Goal: Information Seeking & Learning: Learn about a topic

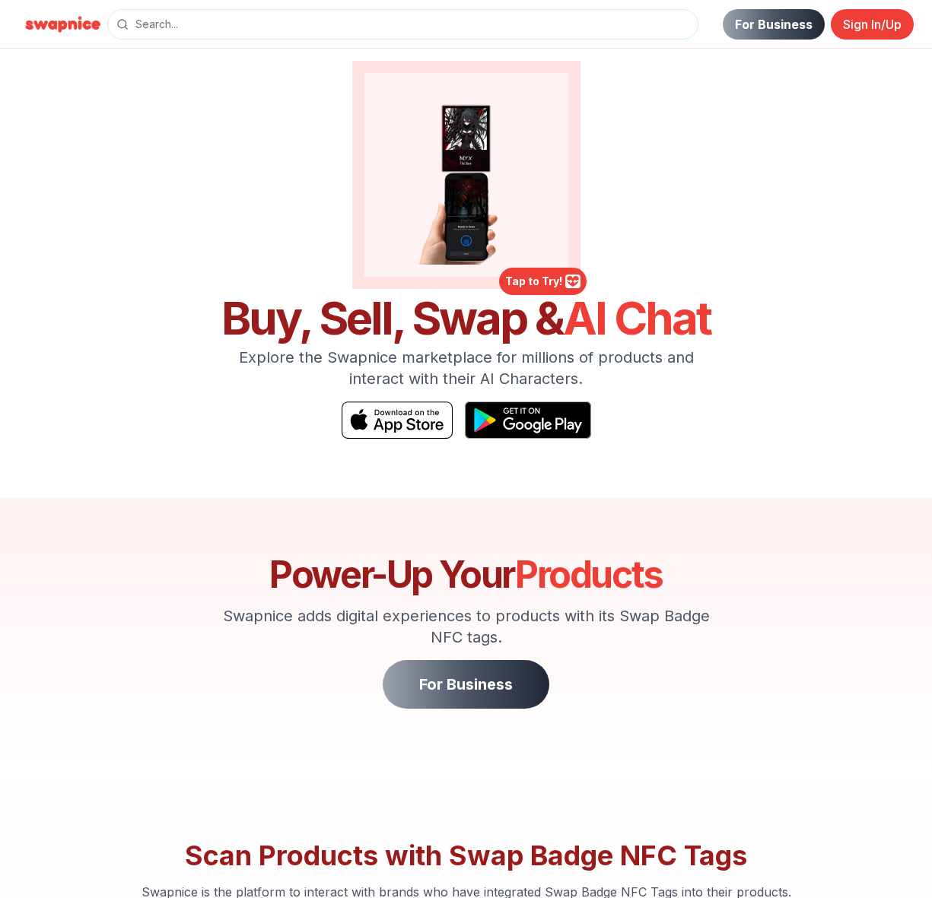
click at [458, 653] on div "Power-Up Your Products Swapnice adds digital experiences to products with its S…" at bounding box center [466, 633] width 511 height 152
click at [470, 676] on link "For Business" at bounding box center [466, 684] width 167 height 49
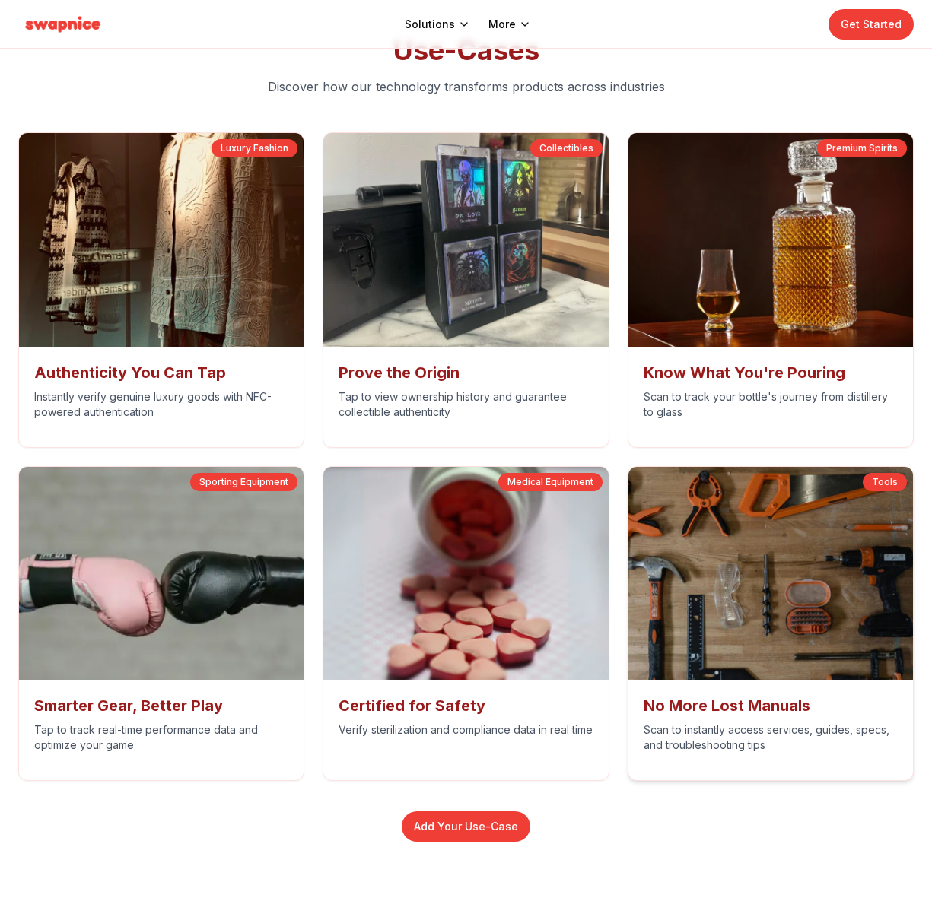
scroll to position [5928, 0]
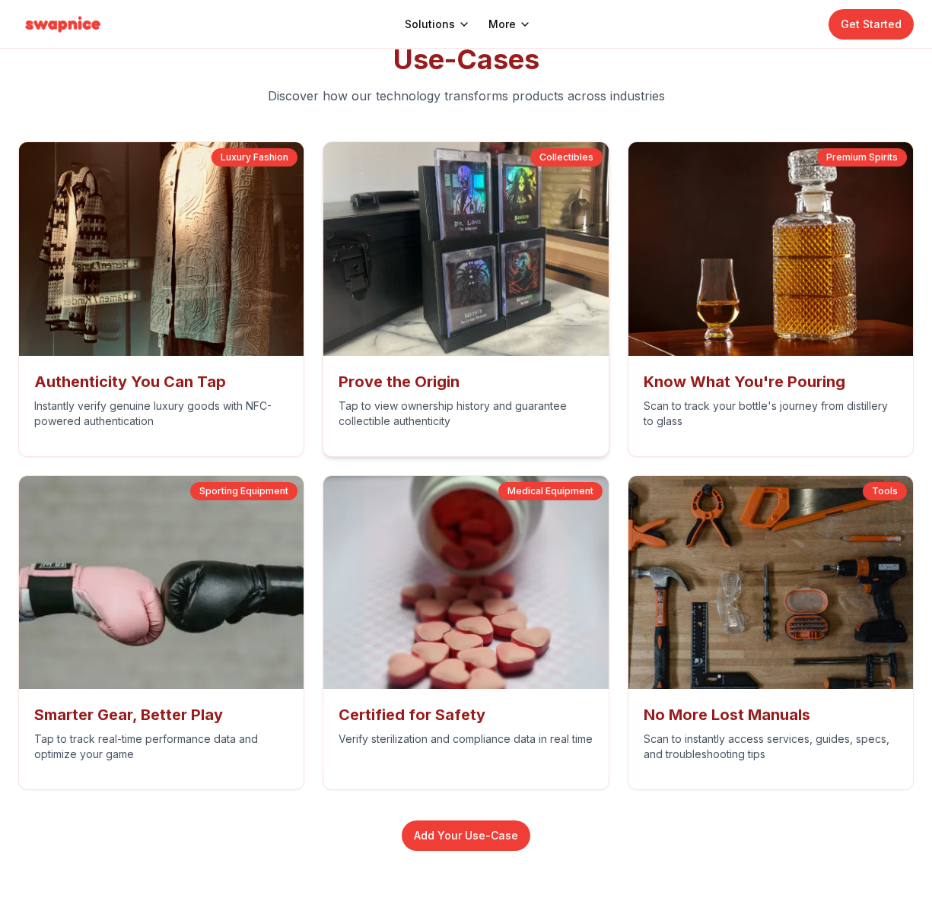
click at [481, 284] on img at bounding box center [465, 249] width 299 height 224
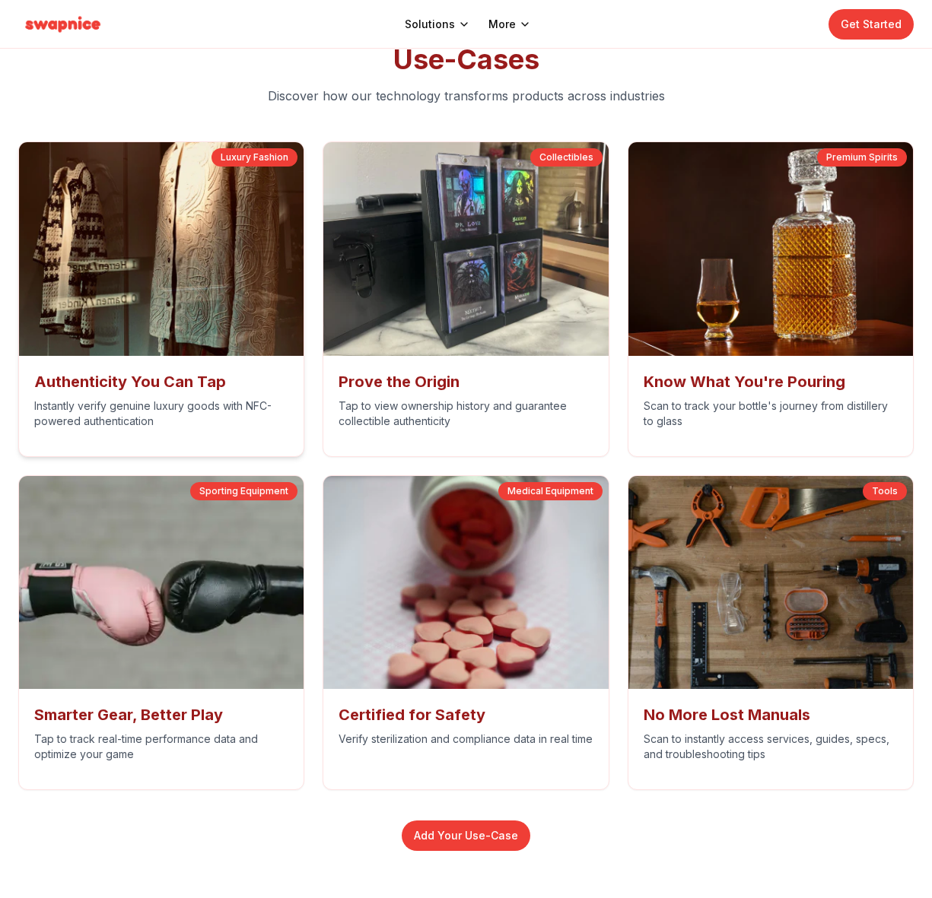
click at [205, 303] on img at bounding box center [161, 249] width 299 height 224
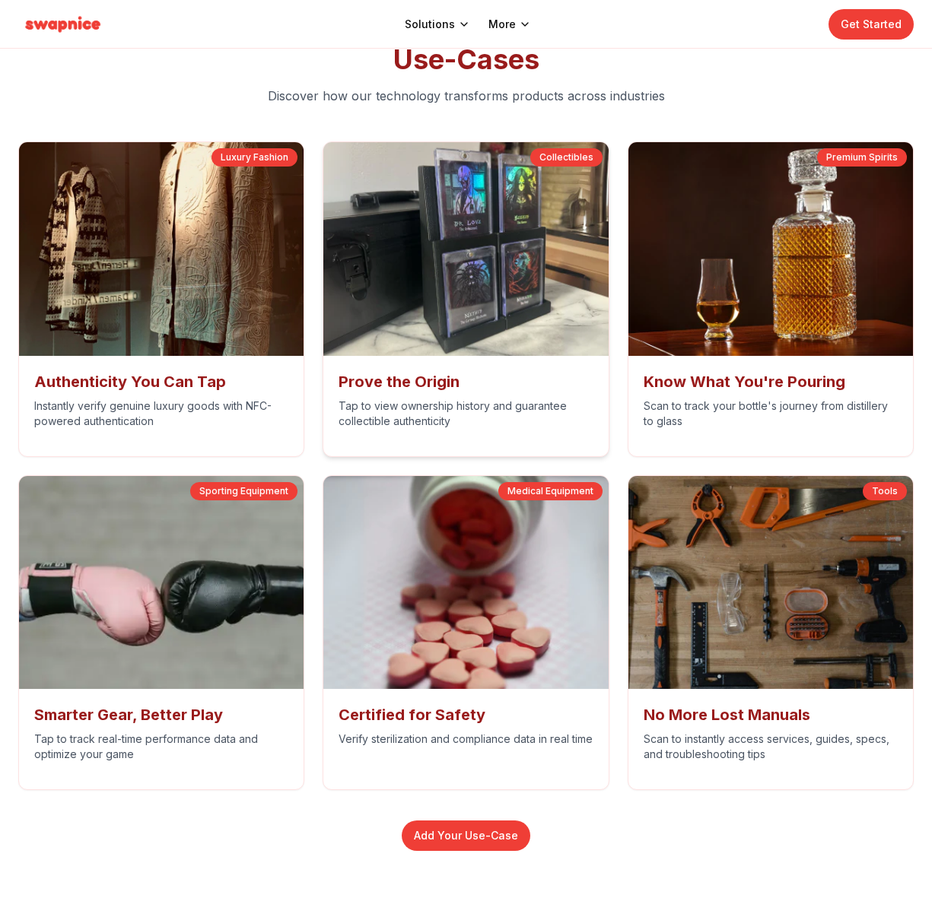
click at [542, 294] on img at bounding box center [465, 249] width 299 height 224
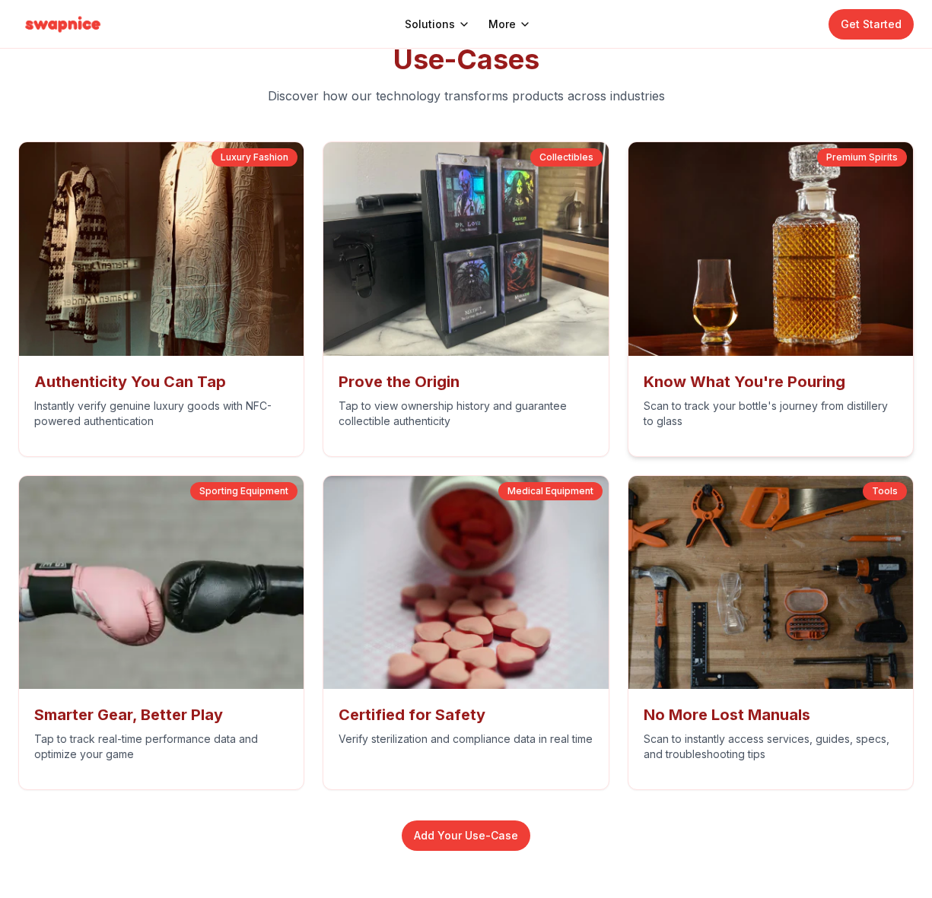
click at [773, 283] on img at bounding box center [770, 249] width 299 height 224
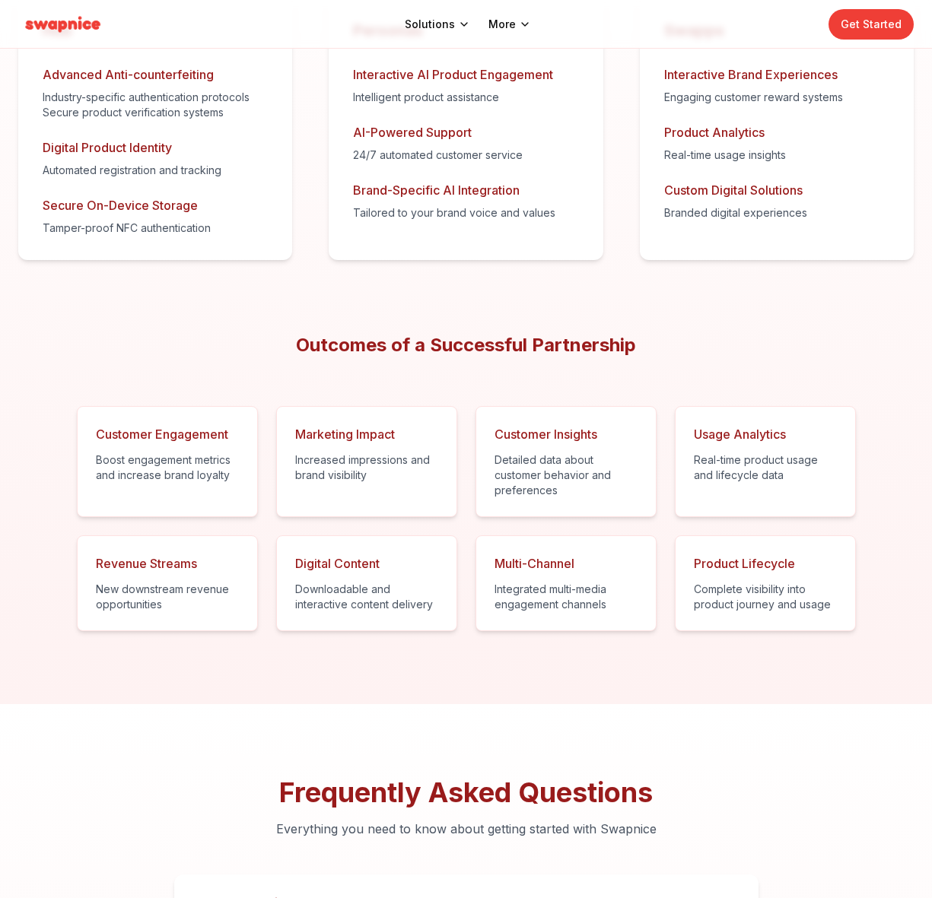
scroll to position [7218, 0]
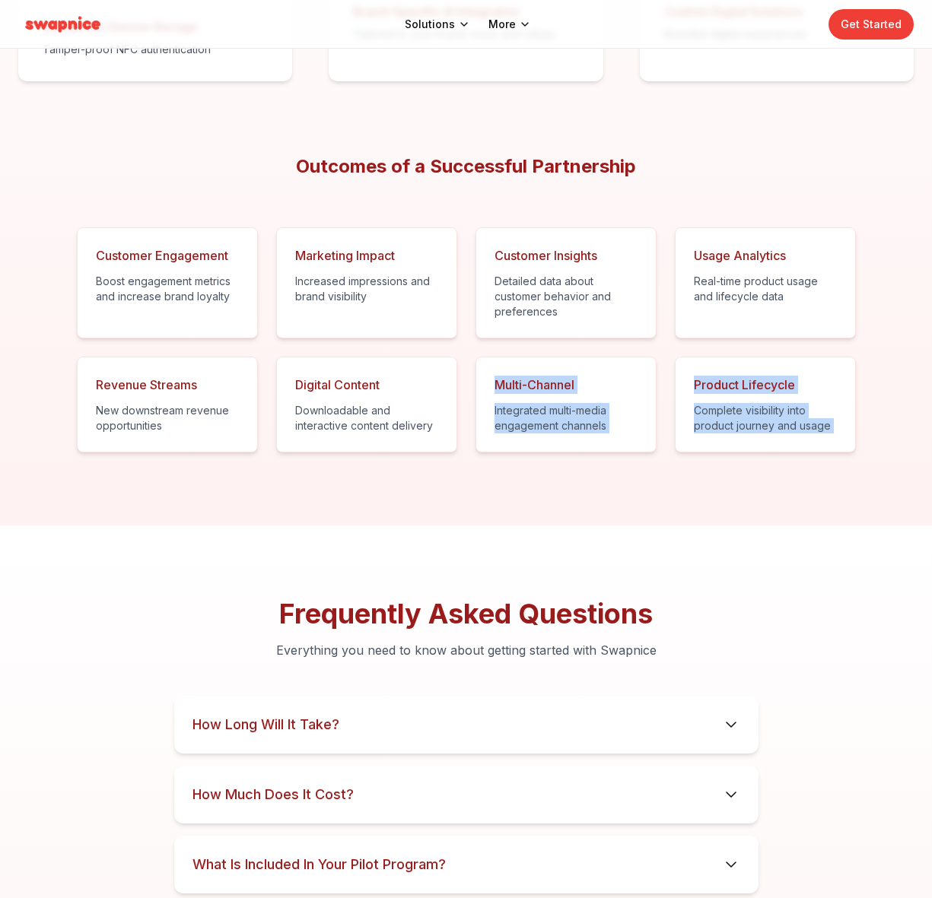
drag, startPoint x: 596, startPoint y: 415, endPoint x: 704, endPoint y: 559, distance: 180.5
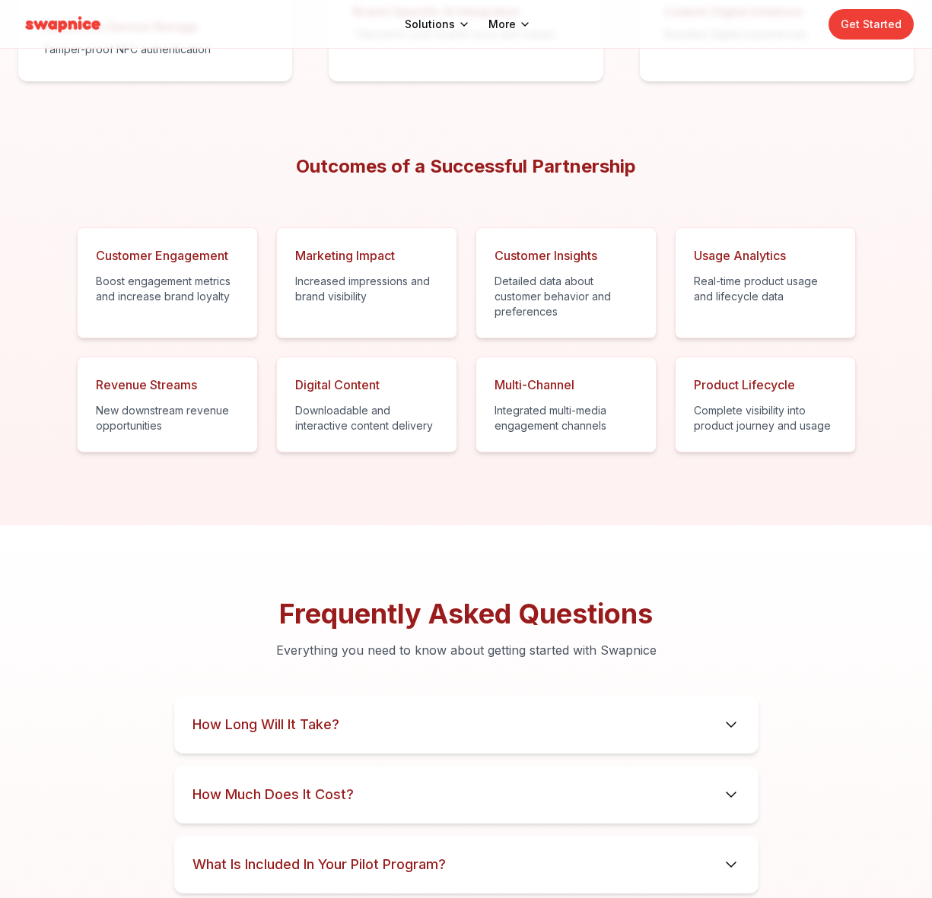
click at [704, 552] on section "Frequently Asked Questions Everything you need to know about getting started wi…" at bounding box center [466, 897] width 932 height 742
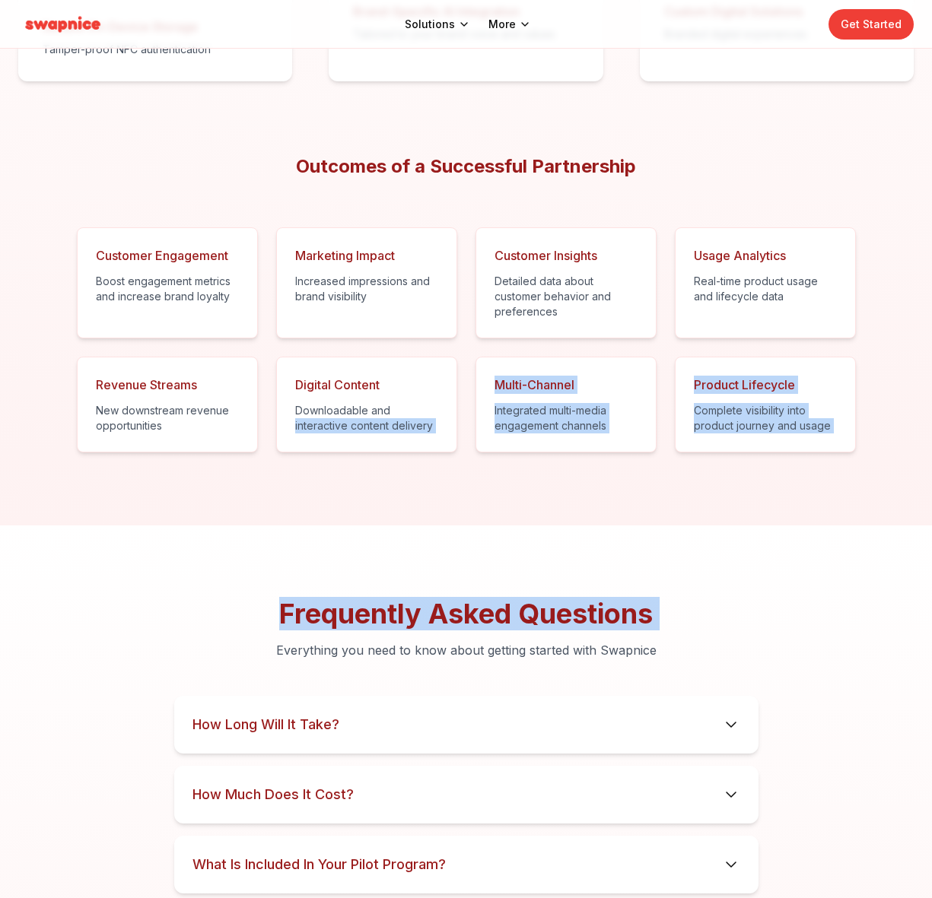
drag, startPoint x: 666, startPoint y: 533, endPoint x: 457, endPoint y: 404, distance: 244.9
click at [627, 421] on p "Integrated multi-media engagement channels" at bounding box center [565, 418] width 143 height 30
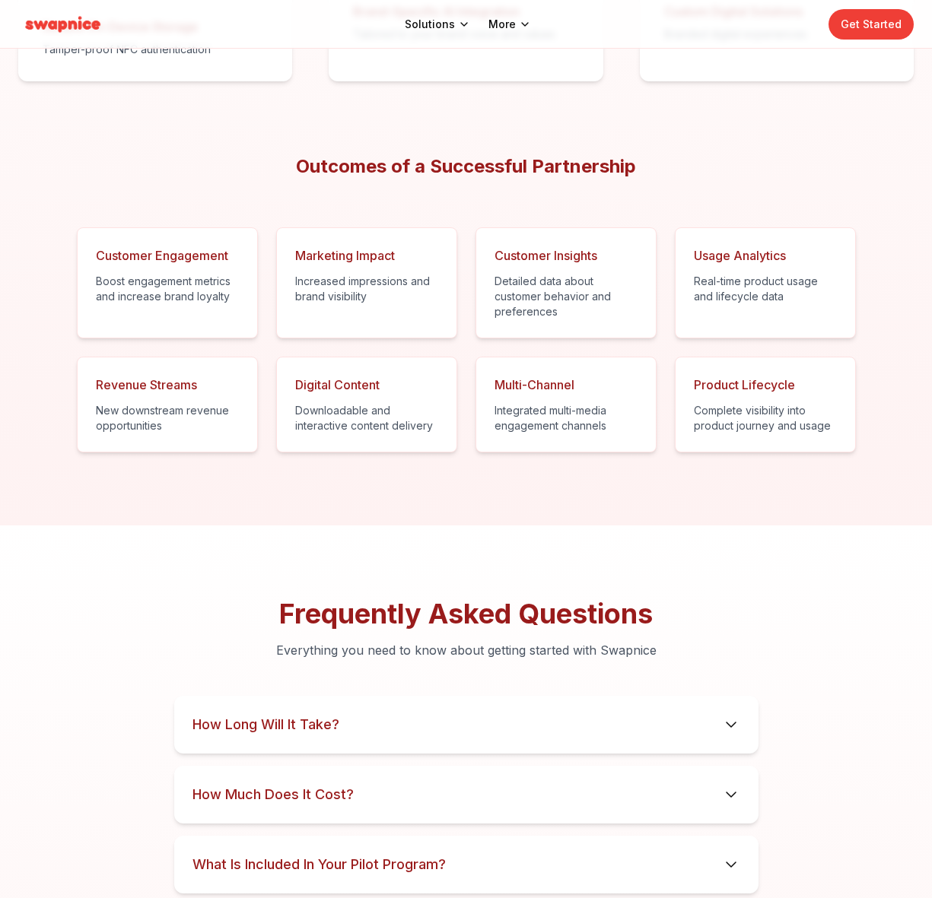
scroll to position [7498, 0]
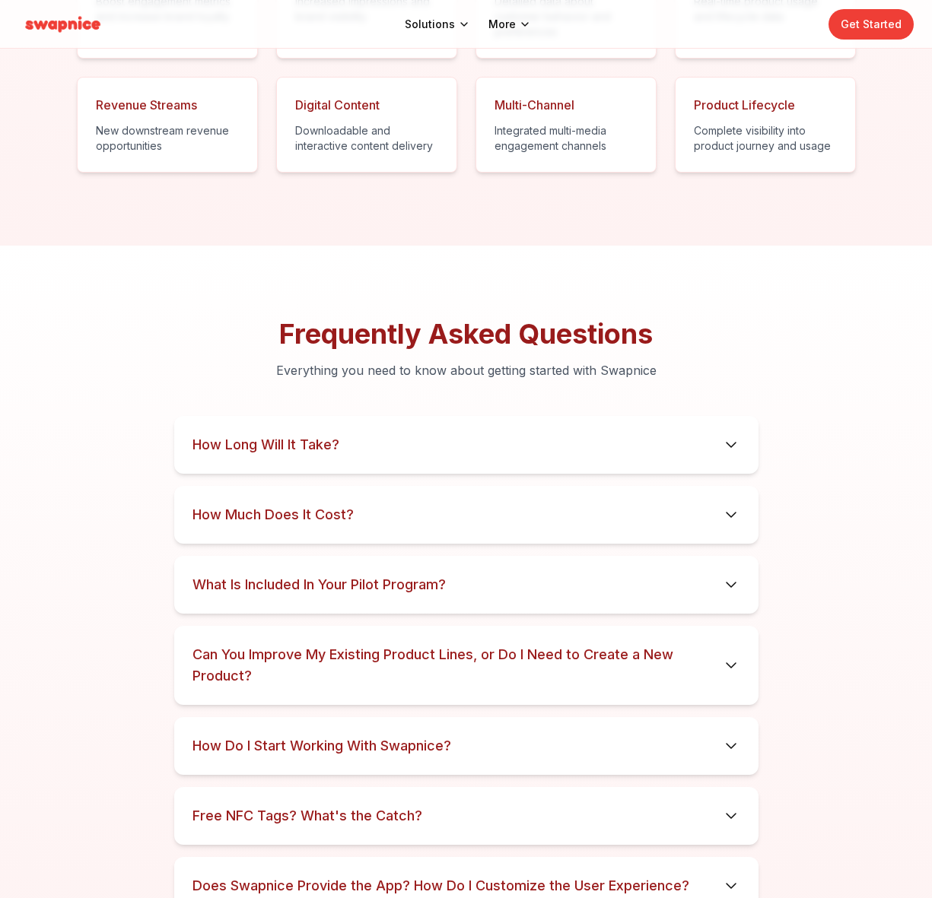
click at [481, 529] on details "How Much Does It Cost? For a limited time only, we're offering a free pilot pro…" at bounding box center [466, 515] width 584 height 58
click at [534, 523] on summary "How Much Does It Cost?" at bounding box center [466, 514] width 548 height 21
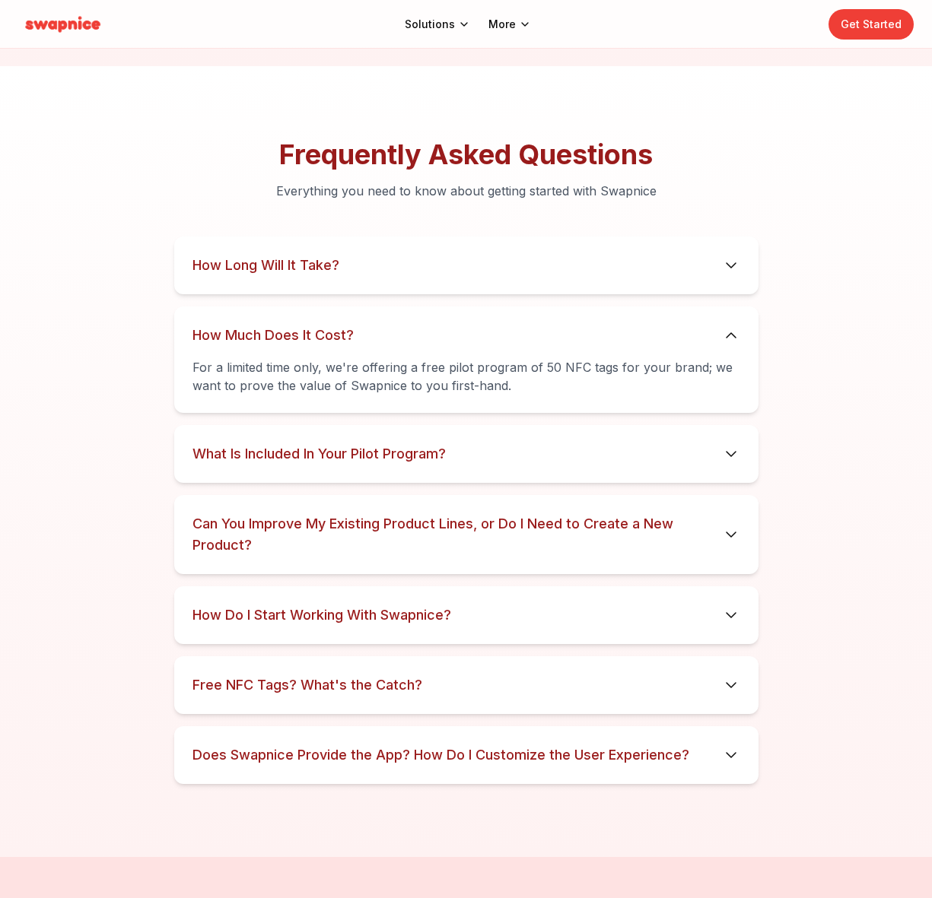
scroll to position [7766, 0]
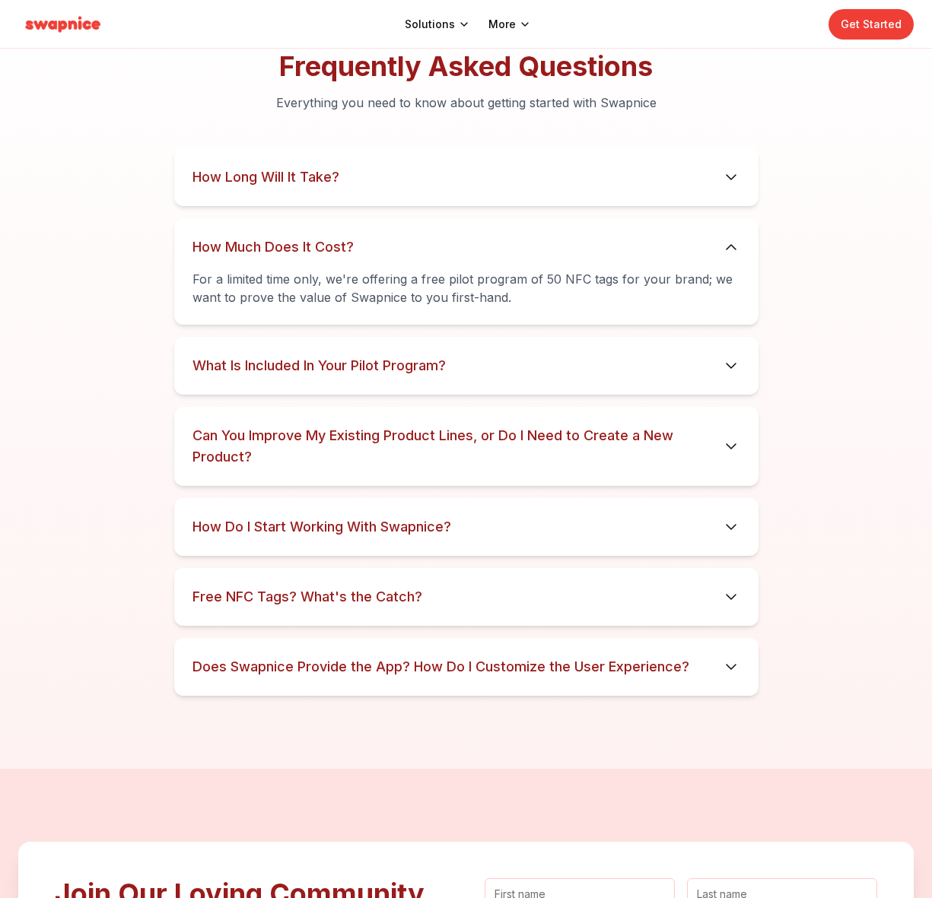
click at [701, 580] on details "Free NFC Tags? What's the Catch? We're making an ambitious bet – we think the v…" at bounding box center [466, 597] width 584 height 58
click at [727, 594] on icon at bounding box center [731, 597] width 18 height 18
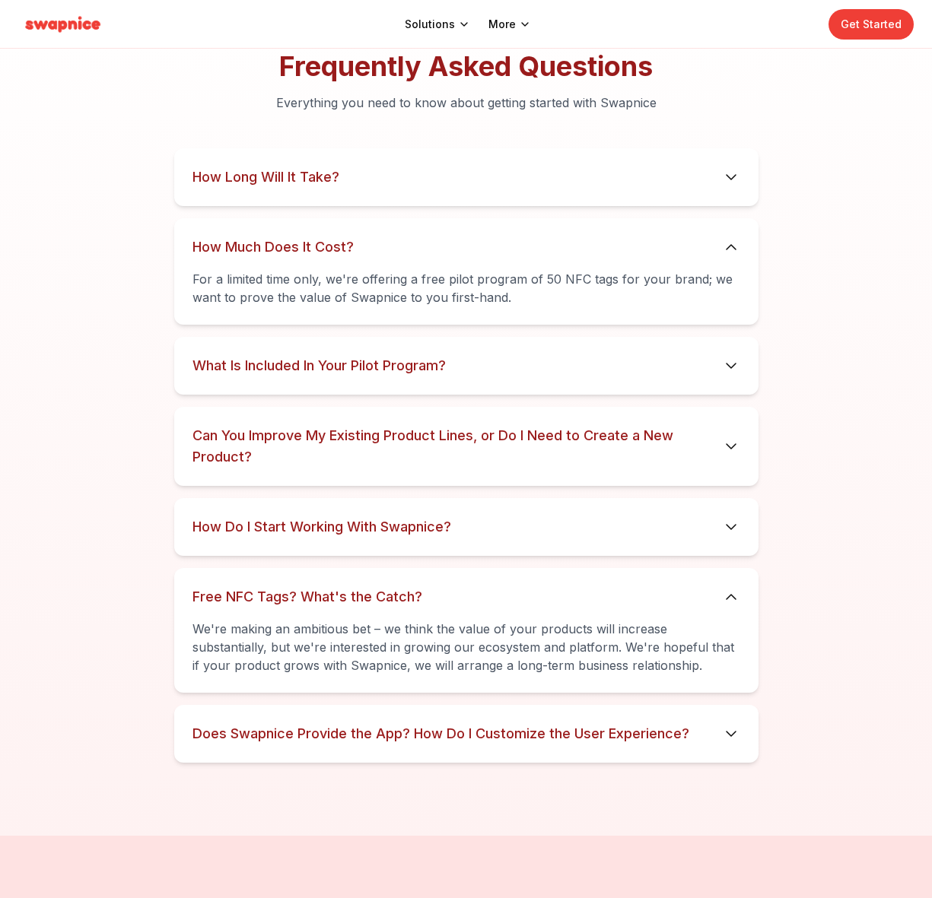
click at [872, 552] on div "Frequently Asked Questions Everything you need to know about getting started wi…" at bounding box center [466, 407] width 932 height 712
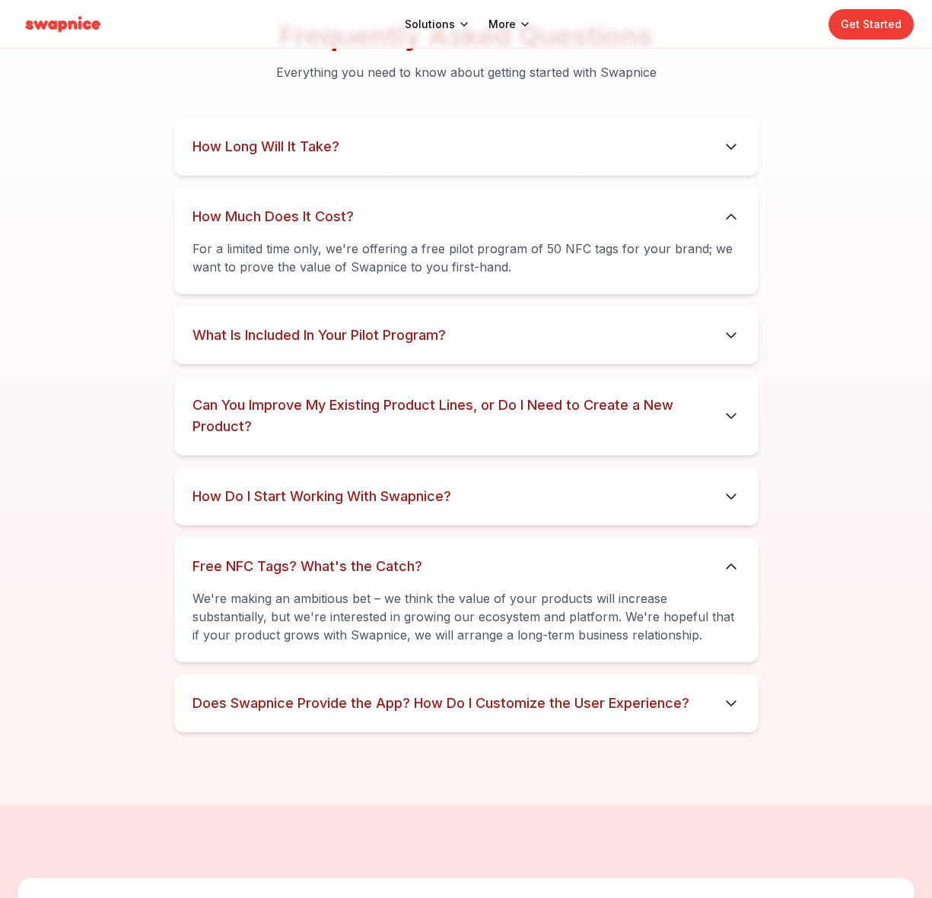
scroll to position [8345, 0]
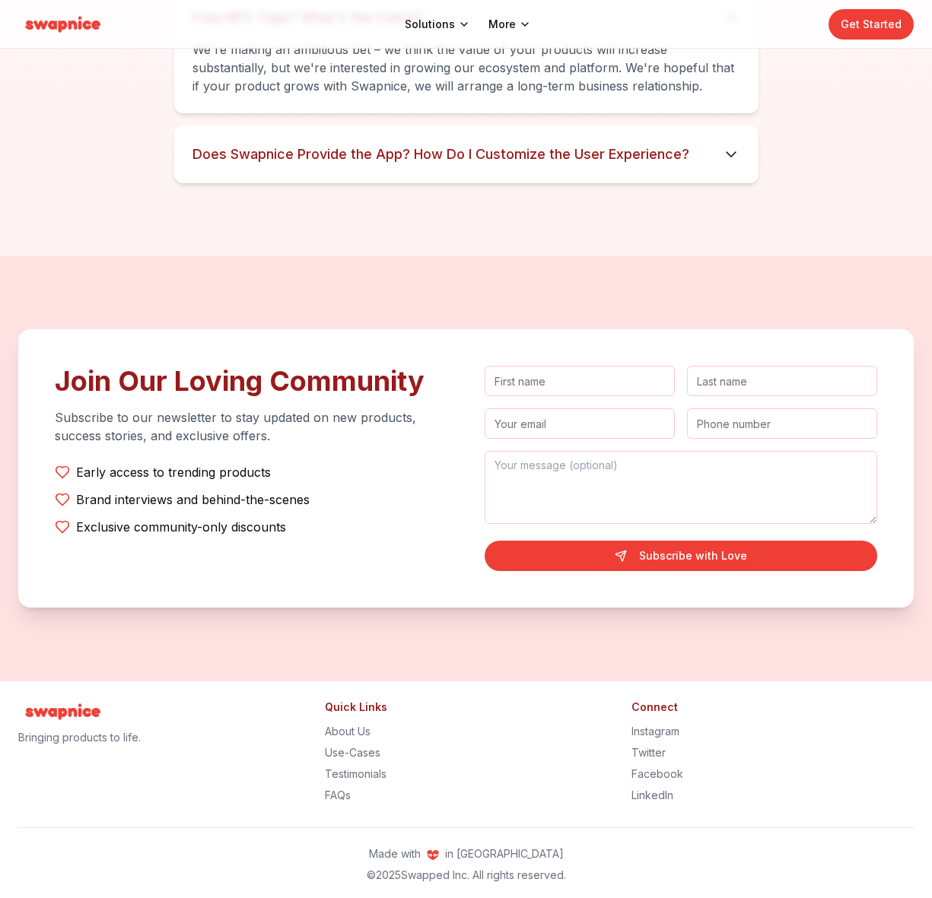
click at [474, 847] on p "Made with in [GEOGRAPHIC_DATA]" at bounding box center [465, 854] width 895 height 15
click at [474, 852] on p "Made with in [GEOGRAPHIC_DATA]" at bounding box center [465, 854] width 895 height 15
click at [489, 849] on p "Made with in [GEOGRAPHIC_DATA]" at bounding box center [465, 854] width 895 height 15
drag, startPoint x: 484, startPoint y: 849, endPoint x: 415, endPoint y: 849, distance: 68.5
click at [416, 849] on p "Made with in [GEOGRAPHIC_DATA]" at bounding box center [465, 854] width 895 height 15
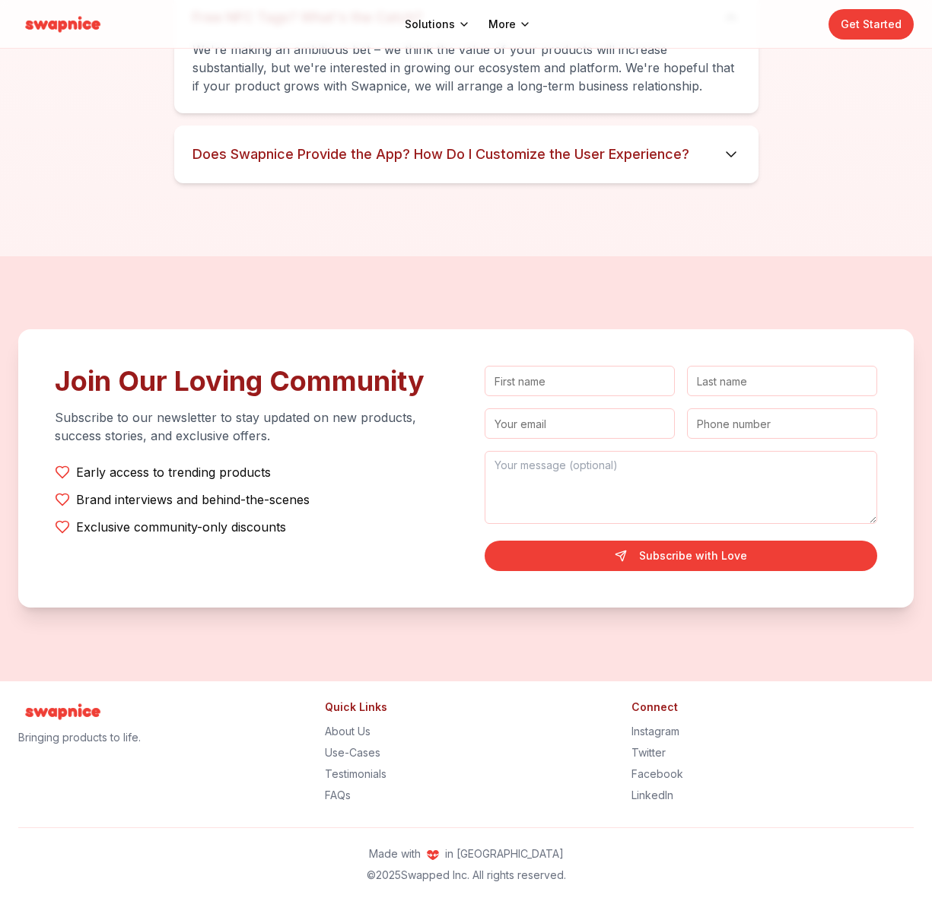
click at [415, 849] on p "Made with in [GEOGRAPHIC_DATA]" at bounding box center [465, 854] width 895 height 15
drag, startPoint x: 432, startPoint y: 849, endPoint x: 616, endPoint y: 857, distance: 184.3
click at [533, 859] on p "Made with in [GEOGRAPHIC_DATA]" at bounding box center [465, 854] width 895 height 15
click at [651, 854] on p "Made with in [GEOGRAPHIC_DATA]" at bounding box center [465, 854] width 895 height 15
click at [672, 731] on link "Instagram" at bounding box center [655, 731] width 48 height 13
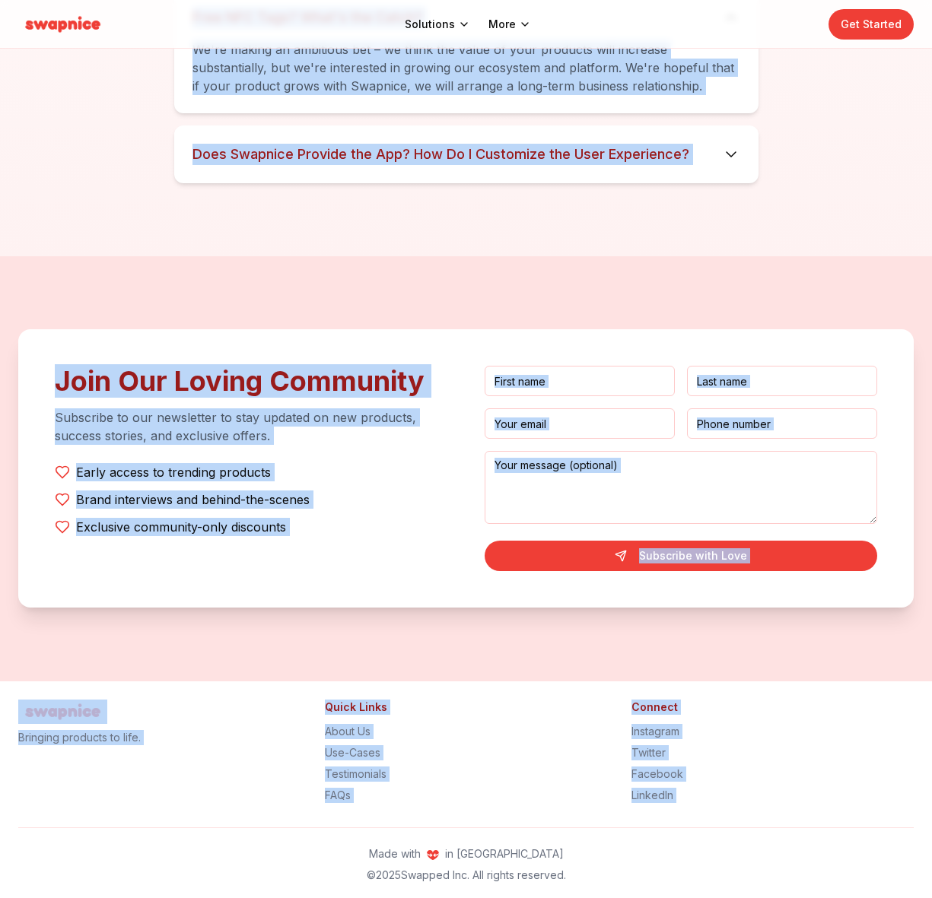
drag, startPoint x: 237, startPoint y: 678, endPoint x: 641, endPoint y: 838, distance: 434.0
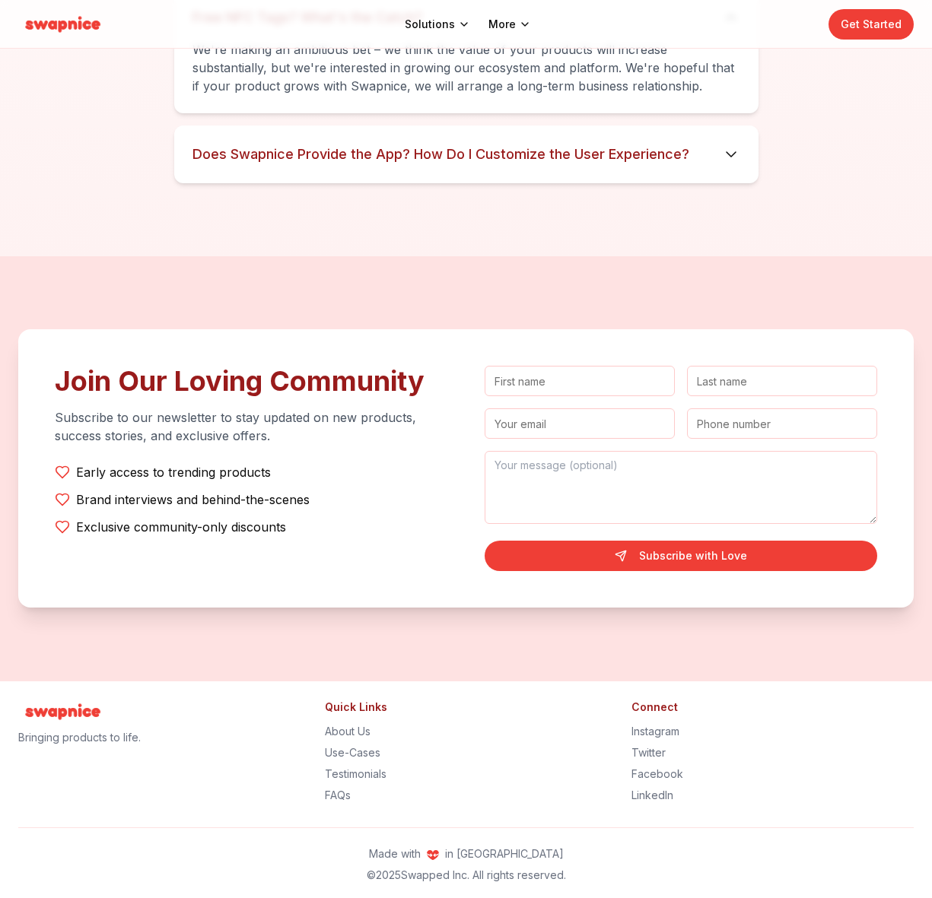
click at [704, 856] on p "Made with in [GEOGRAPHIC_DATA]" at bounding box center [465, 854] width 895 height 15
drag, startPoint x: 731, startPoint y: 854, endPoint x: 320, endPoint y: 629, distance: 469.1
click at [320, 629] on section "Join Our Loving Community Subscribe to our newsletter to stay updated on new pr…" at bounding box center [466, 468] width 932 height 424
drag, startPoint x: 310, startPoint y: 648, endPoint x: 853, endPoint y: 950, distance: 621.5
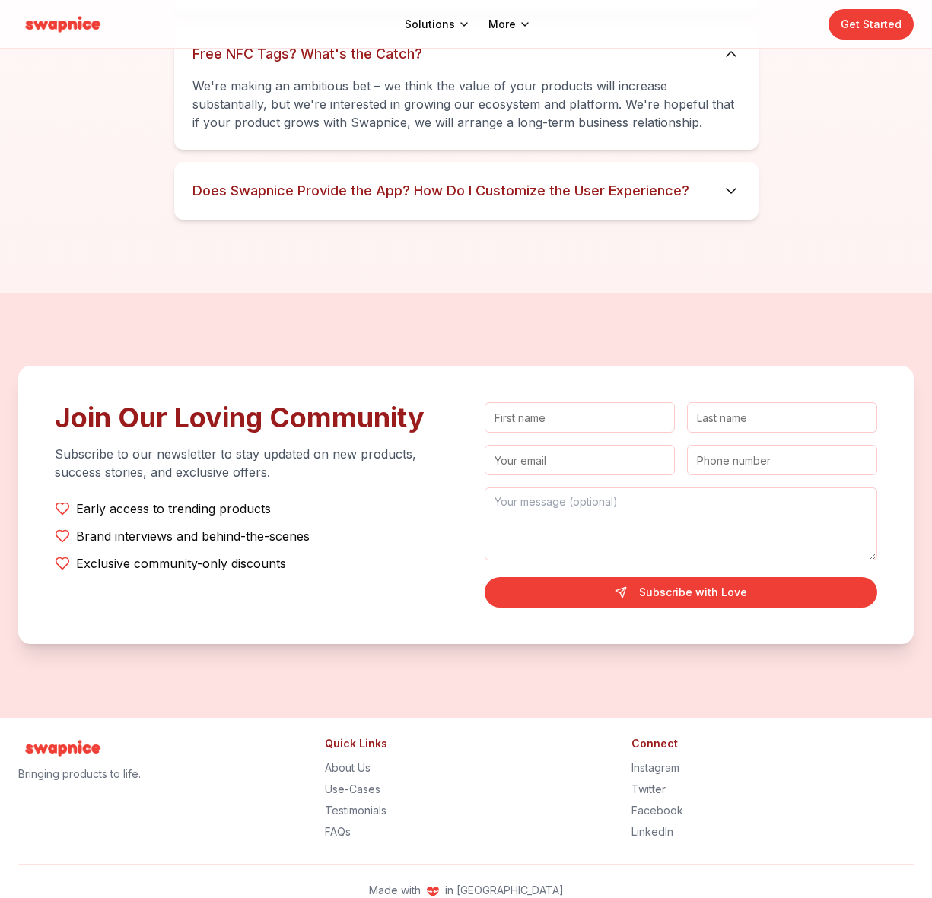
click at [508, 679] on section "Join Our Loving Community Subscribe to our newsletter to stay updated on new pr…" at bounding box center [466, 505] width 932 height 424
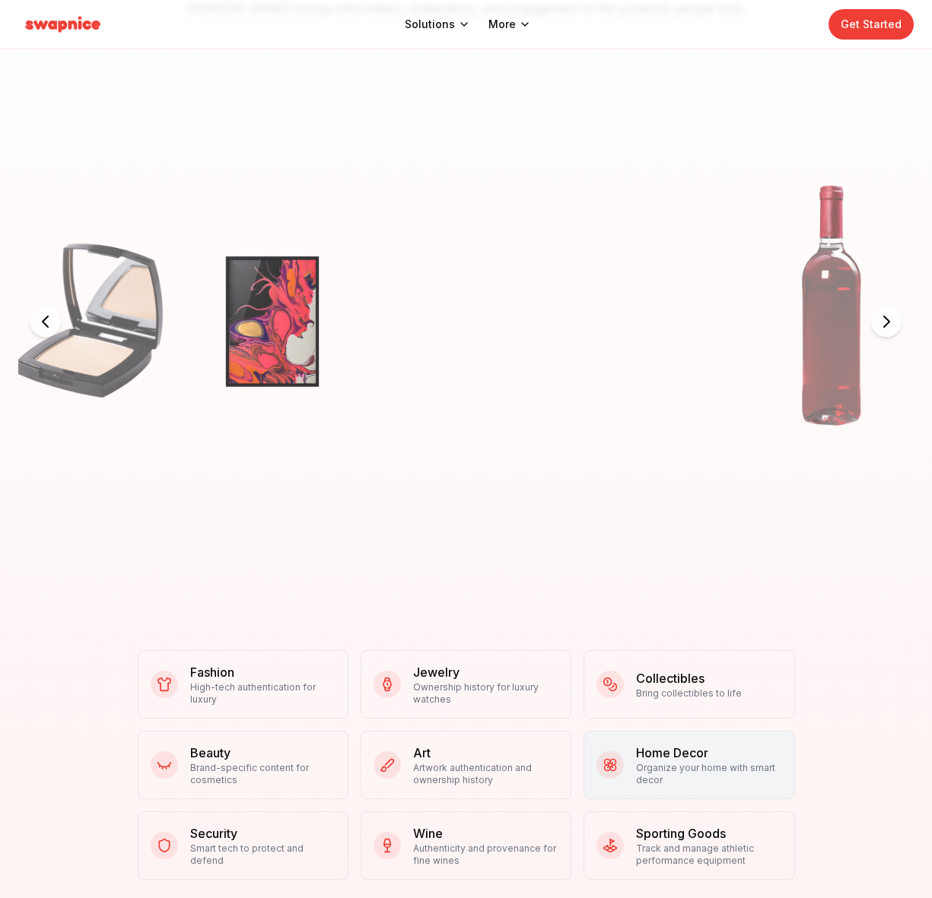
scroll to position [0, 0]
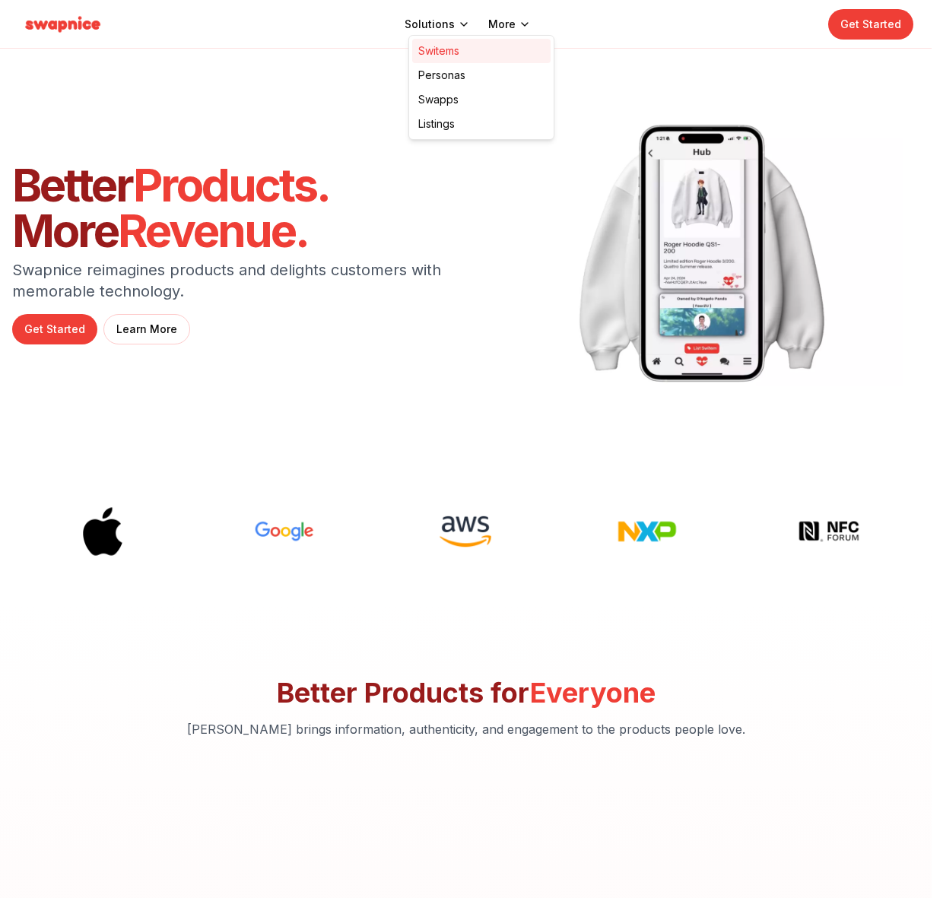
click at [456, 52] on link "Switems" at bounding box center [481, 51] width 138 height 24
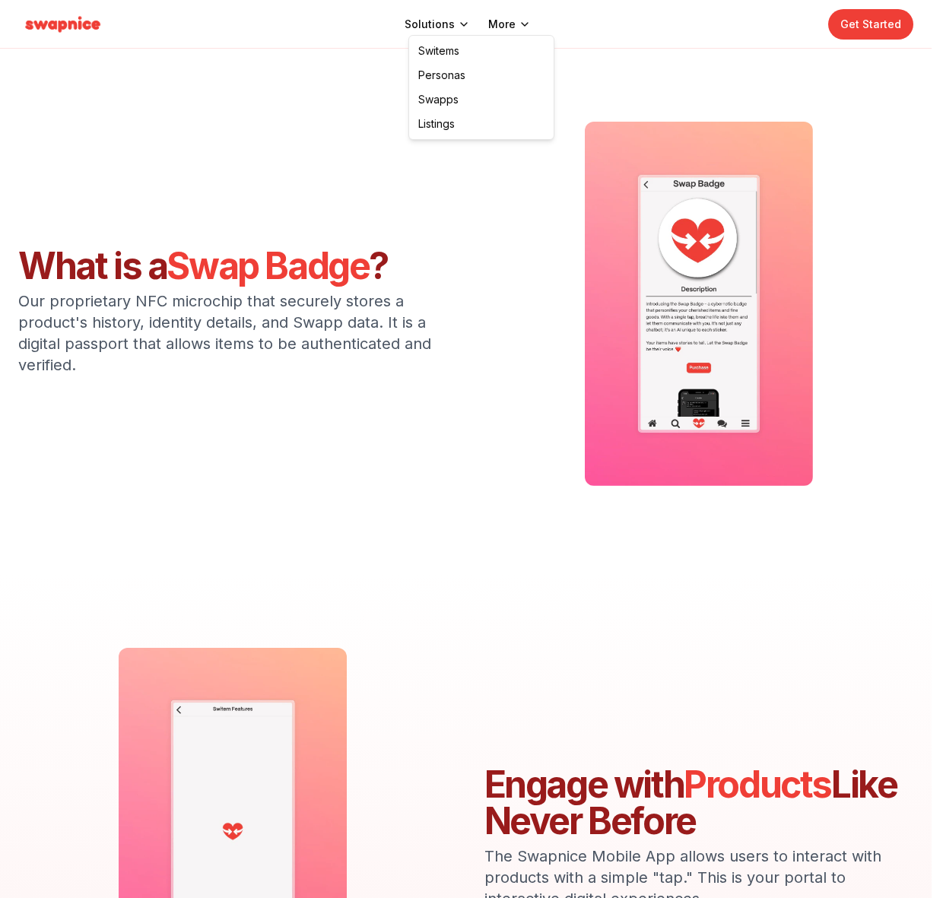
click at [217, 104] on html "Solutions More Get Started What is a Swap Badge ? Our proprietary NFC microchip…" at bounding box center [471, 661] width 943 height 1322
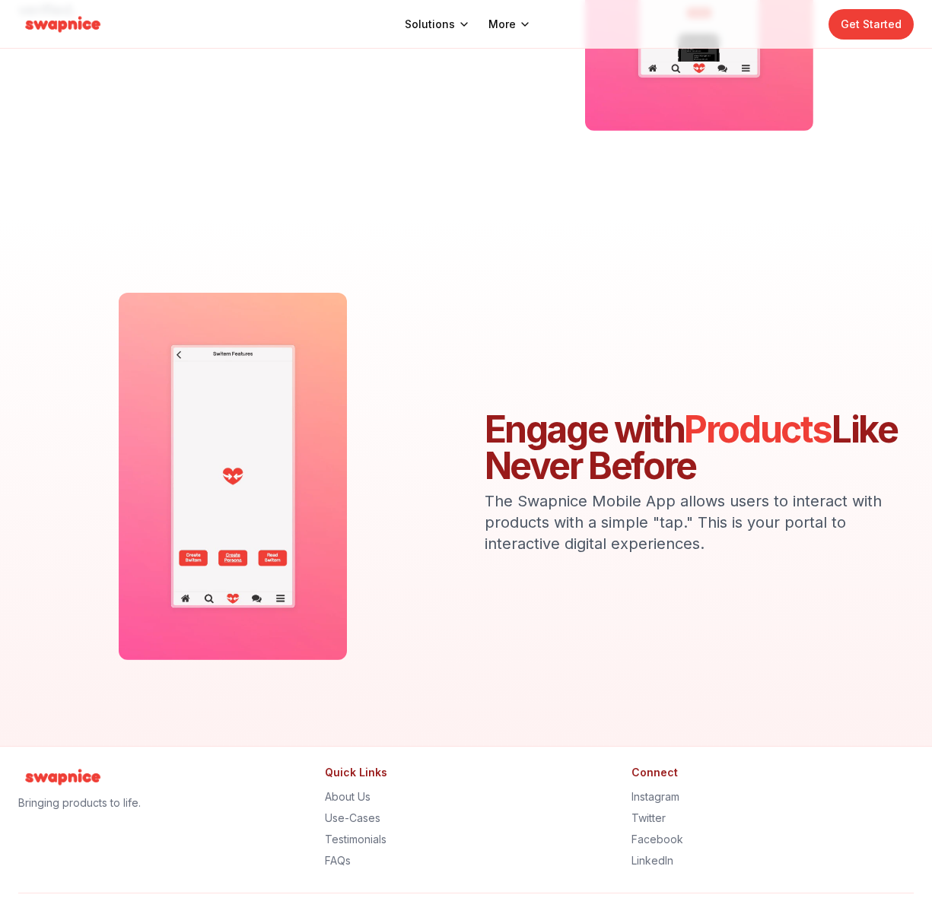
scroll to position [424, 0]
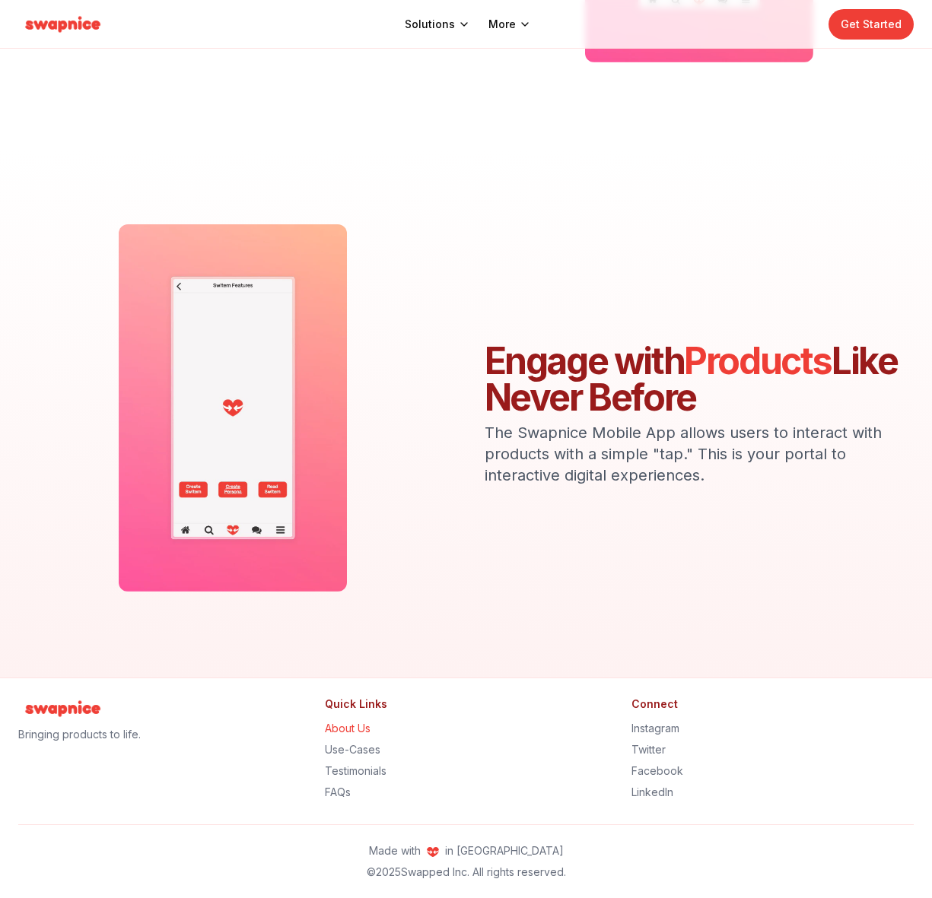
click at [355, 730] on link "About Us" at bounding box center [348, 728] width 46 height 13
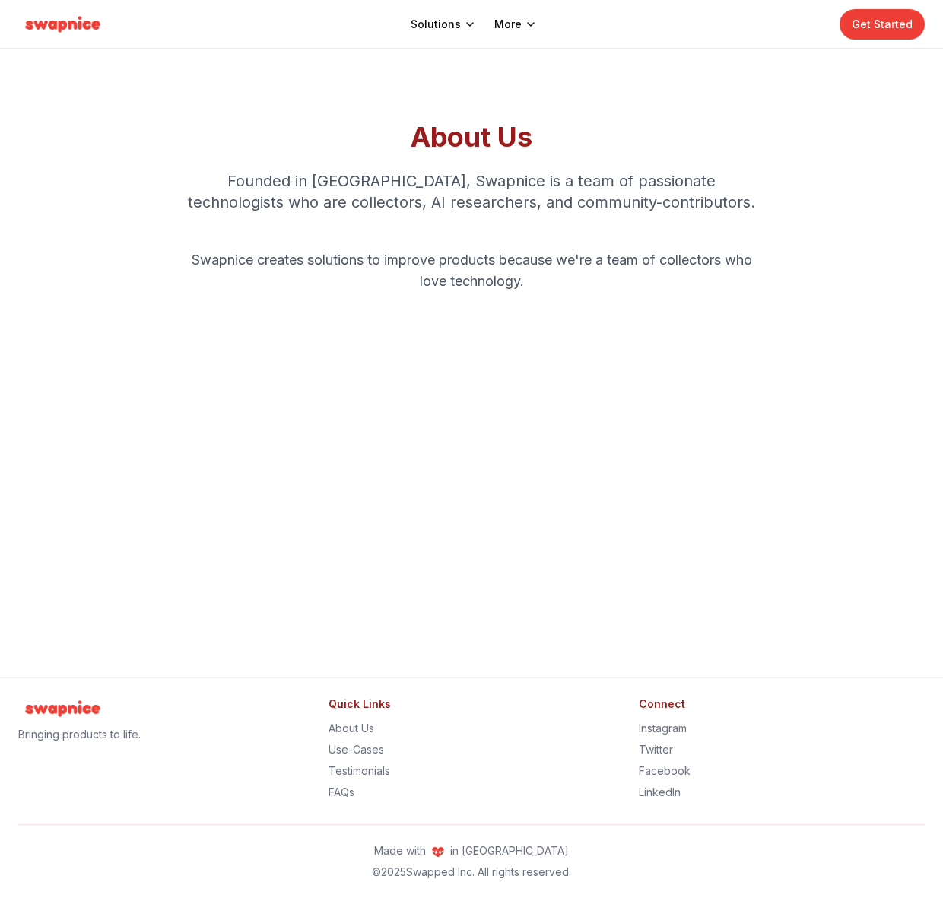
click at [515, 547] on main "About Us Founded in [GEOGRAPHIC_DATA], Swapnice is a team of passionate technol…" at bounding box center [471, 363] width 943 height 629
